Goal: Transaction & Acquisition: Download file/media

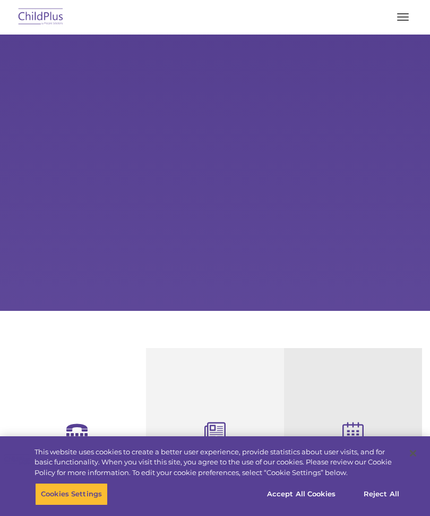
select select "MEDIUM"
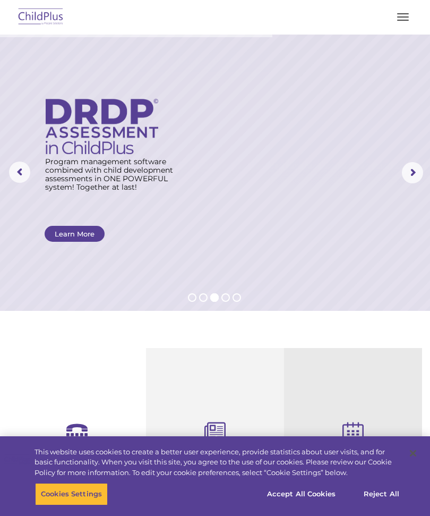
click at [405, 14] on button "button" at bounding box center [403, 17] width 22 height 17
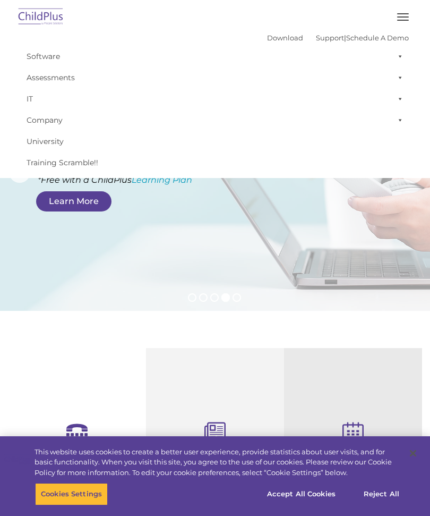
click at [400, 58] on span at bounding box center [398, 56] width 11 height 21
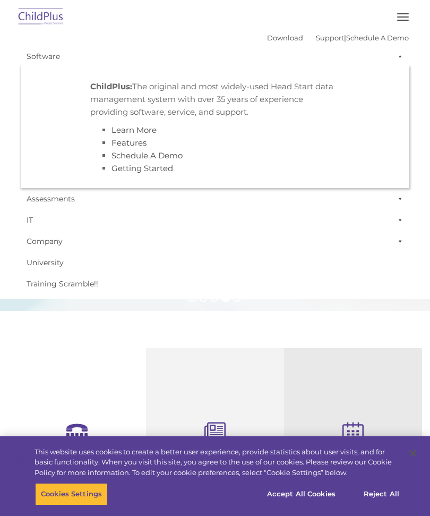
click at [400, 53] on span at bounding box center [398, 56] width 11 height 21
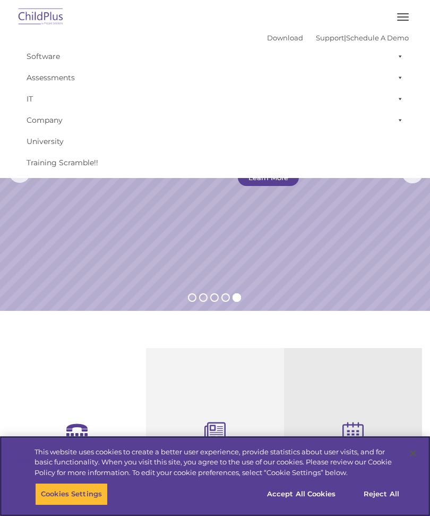
click at [310, 494] on button "Accept All Cookies" at bounding box center [301, 494] width 80 height 22
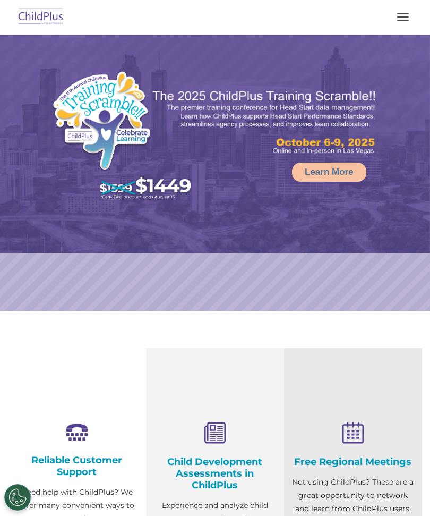
select select "MEDIUM"
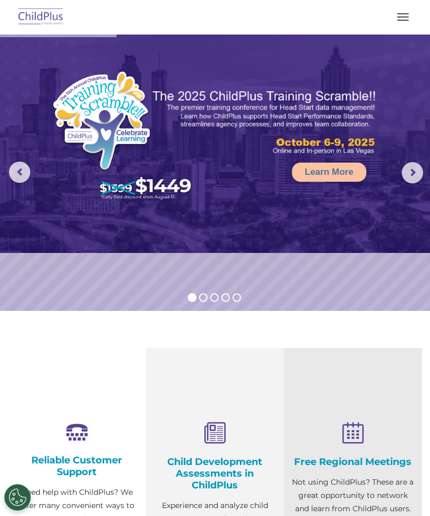
click at [402, 172] on img at bounding box center [215, 144] width 430 height 218
click at [413, 171] on rs-arrow at bounding box center [412, 172] width 21 height 21
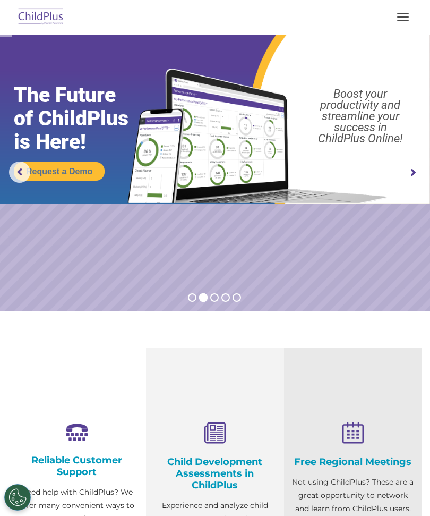
click at [403, 16] on button "button" at bounding box center [403, 17] width 22 height 17
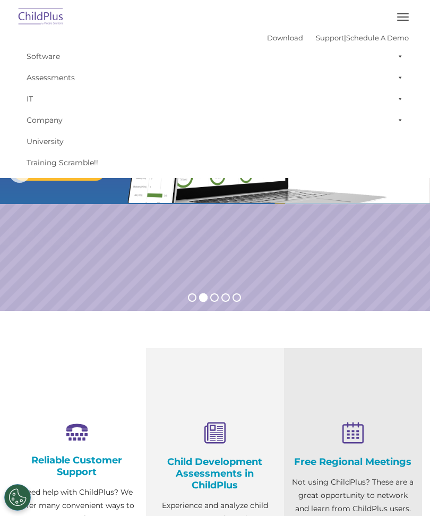
click at [267, 35] on link "Download" at bounding box center [285, 37] width 36 height 9
